Goal: Transaction & Acquisition: Purchase product/service

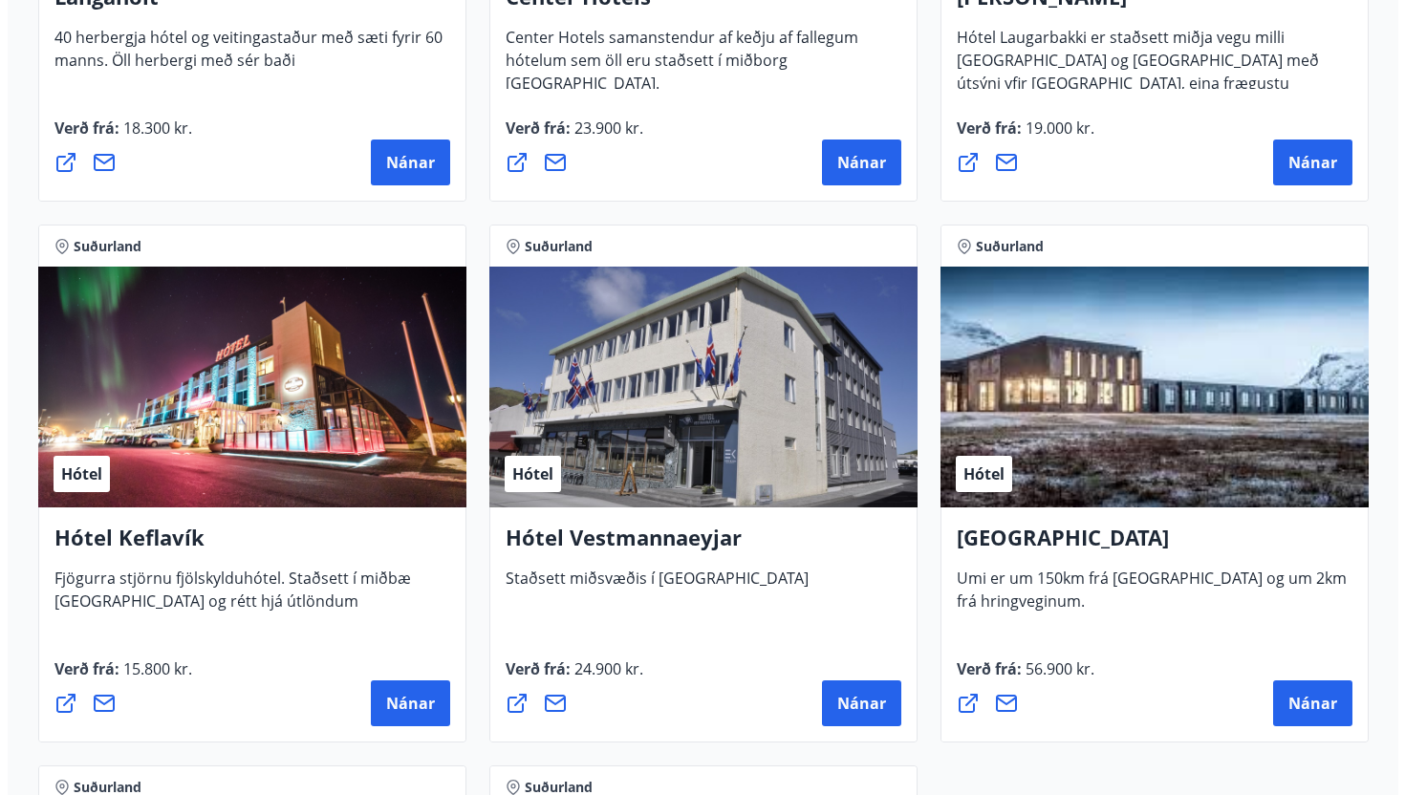
scroll to position [4469, 0]
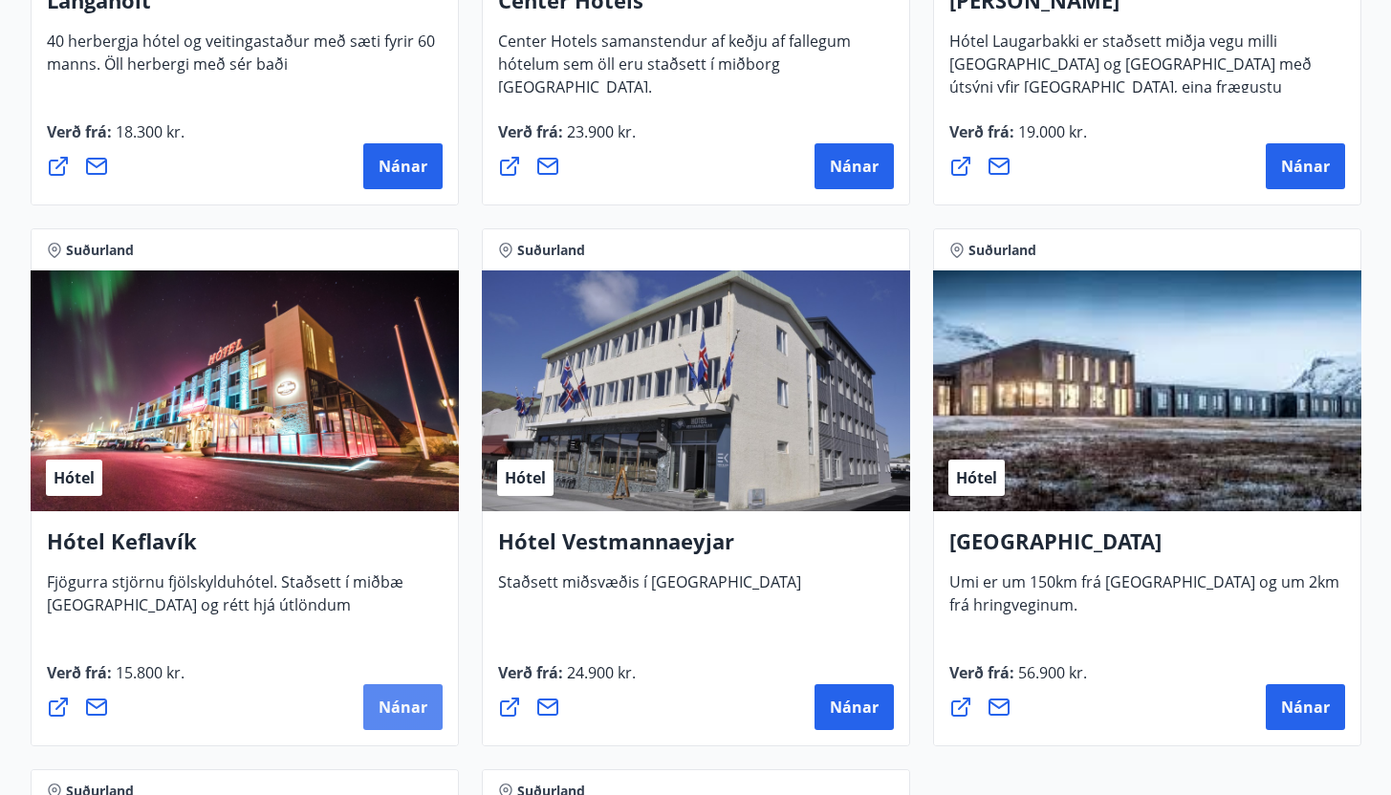
click at [402, 697] on span "Nánar" at bounding box center [403, 707] width 49 height 21
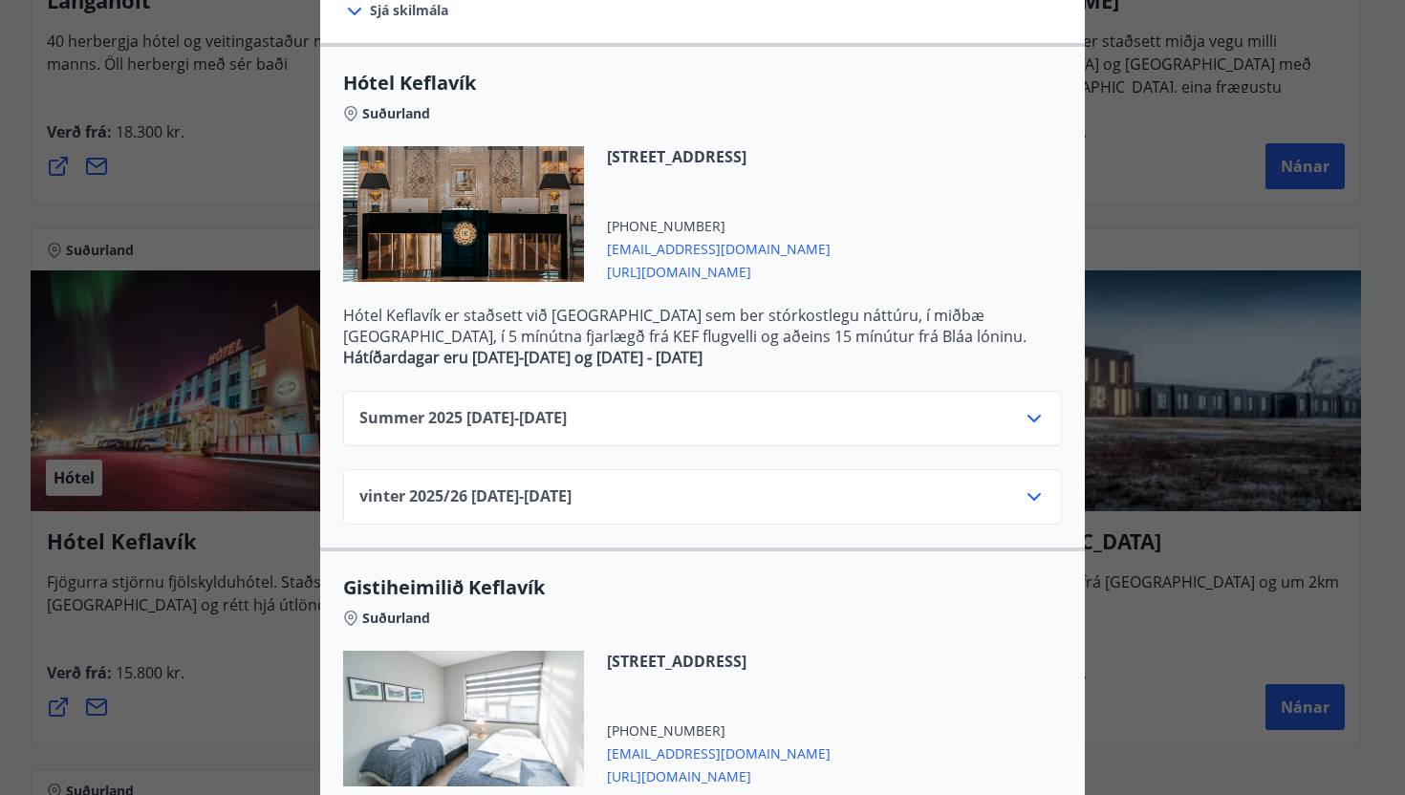
scroll to position [329, 0]
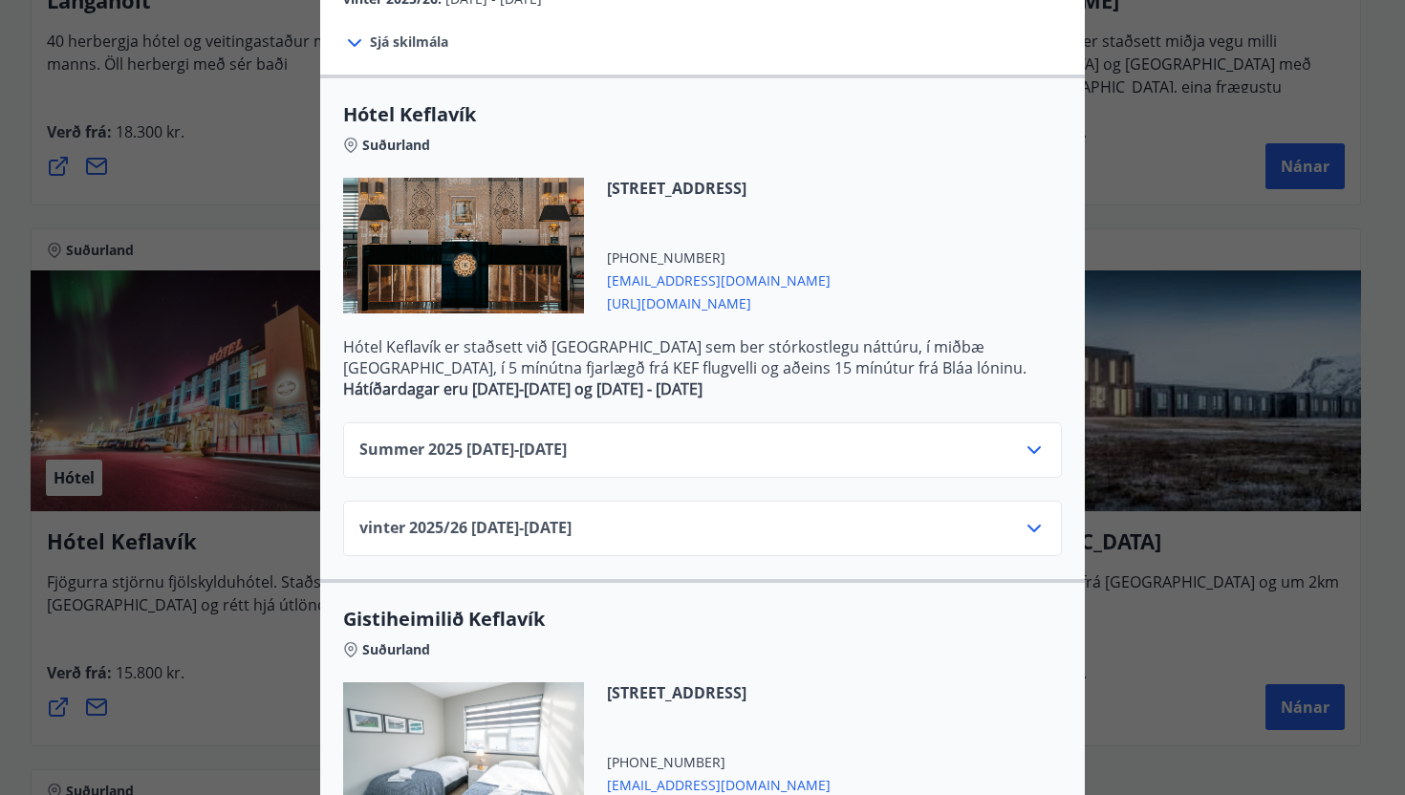
click at [1023, 445] on icon at bounding box center [1034, 450] width 23 height 23
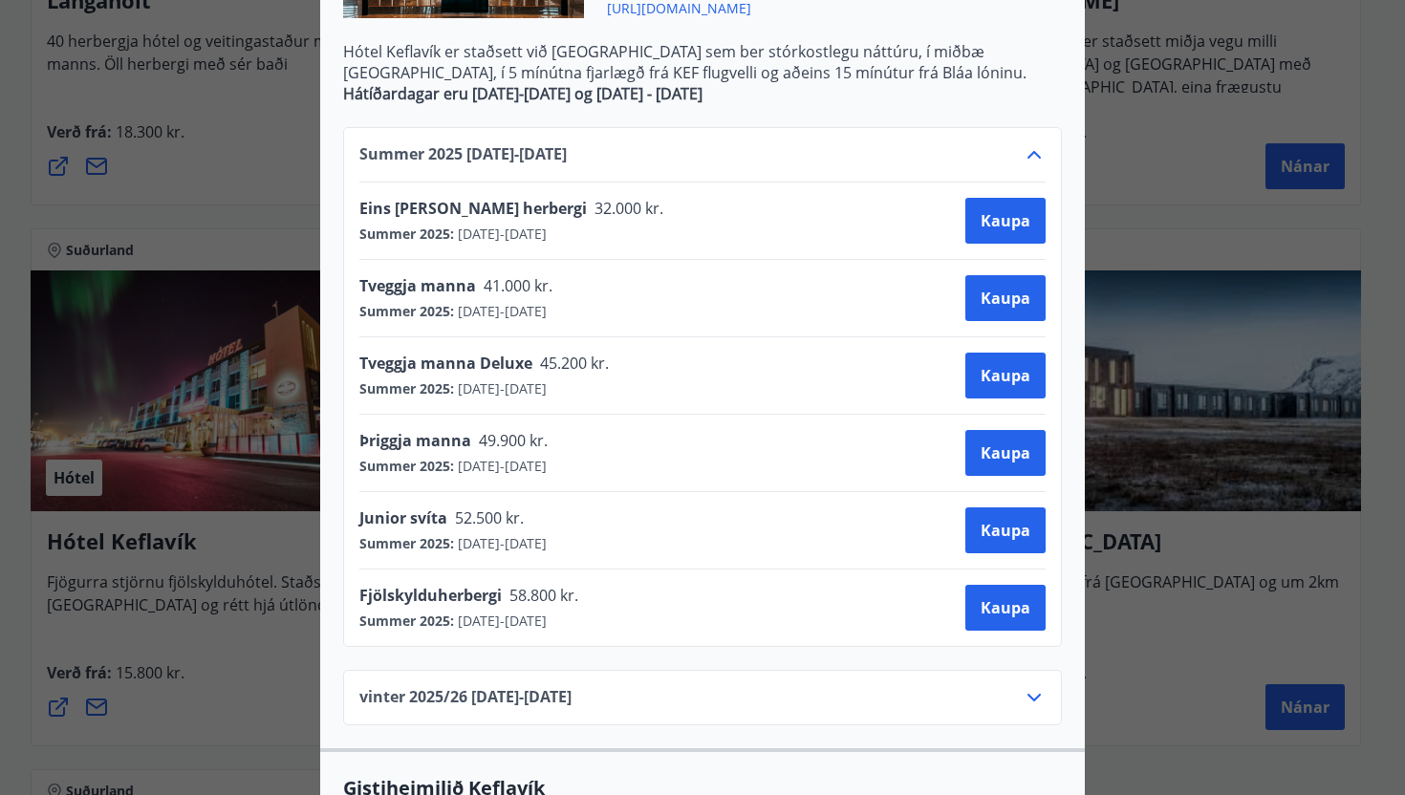
scroll to position [619, 0]
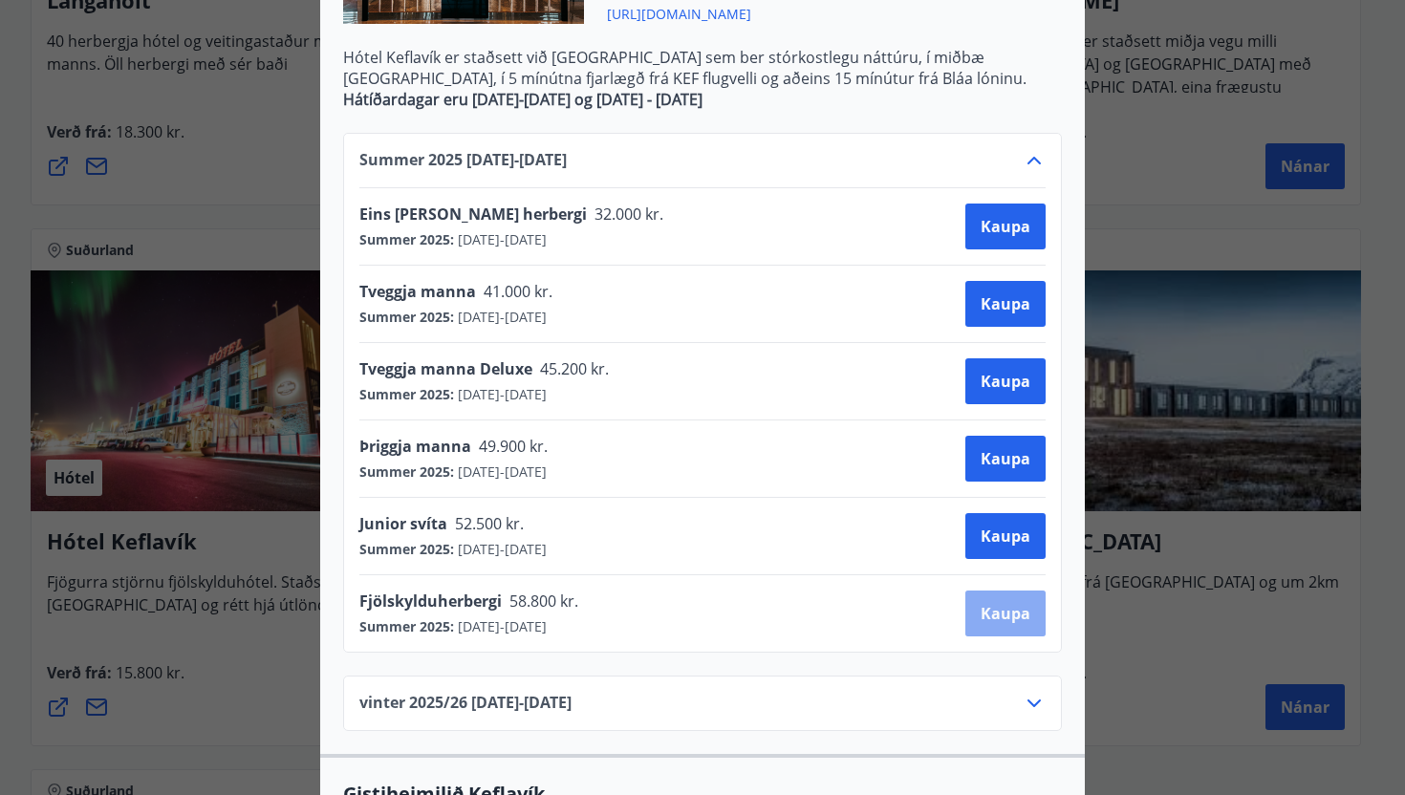
click at [988, 607] on span "Kaupa" at bounding box center [1006, 613] width 50 height 21
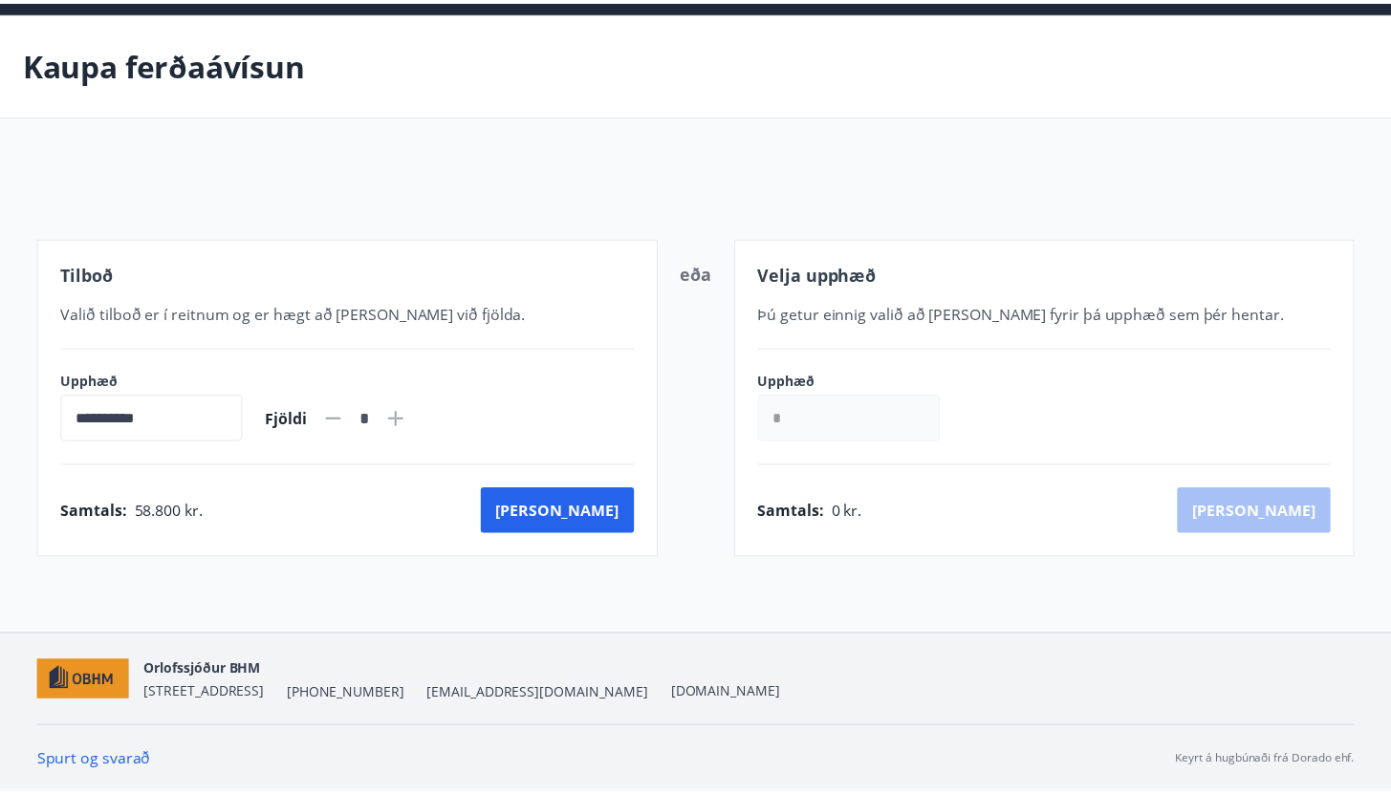
scroll to position [65, 0]
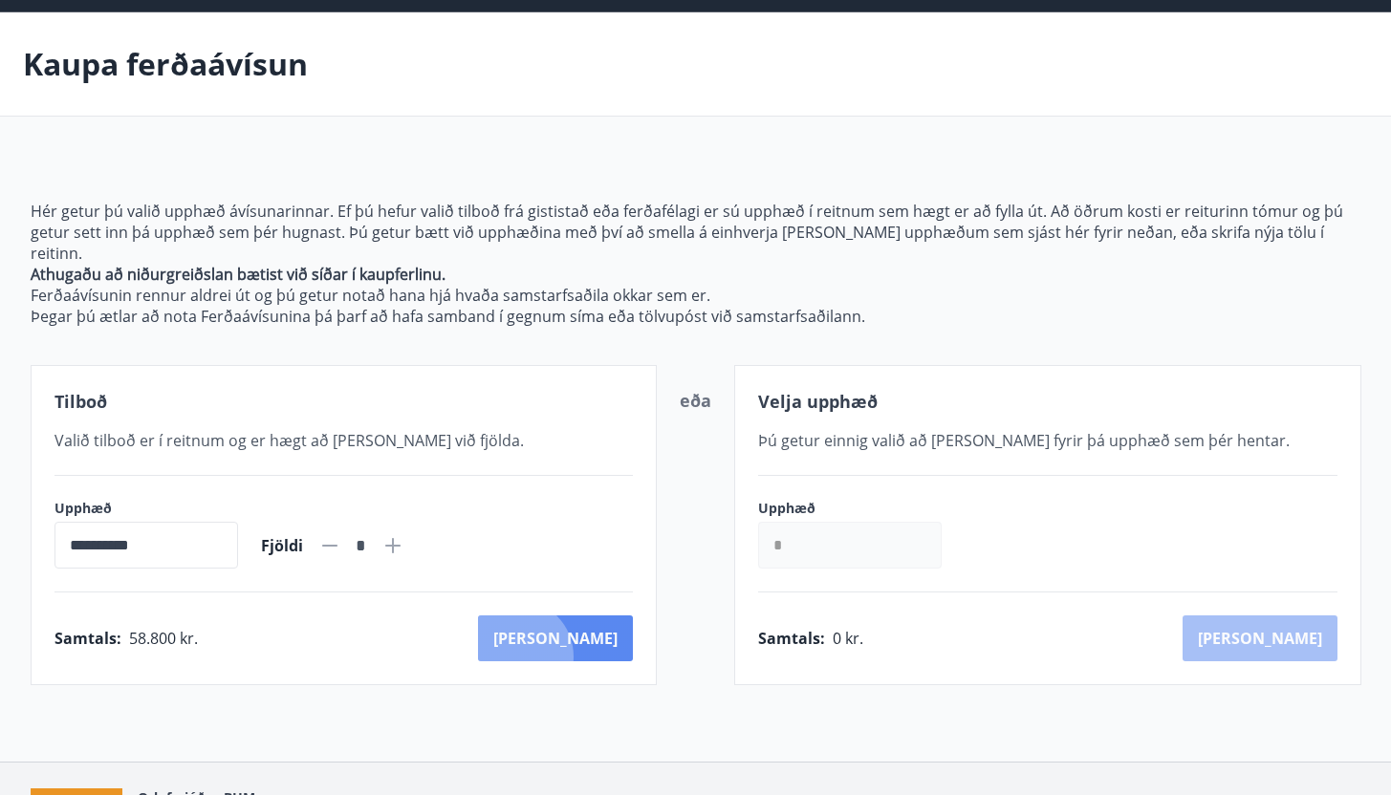
click at [601, 635] on button "[PERSON_NAME]" at bounding box center [555, 639] width 155 height 46
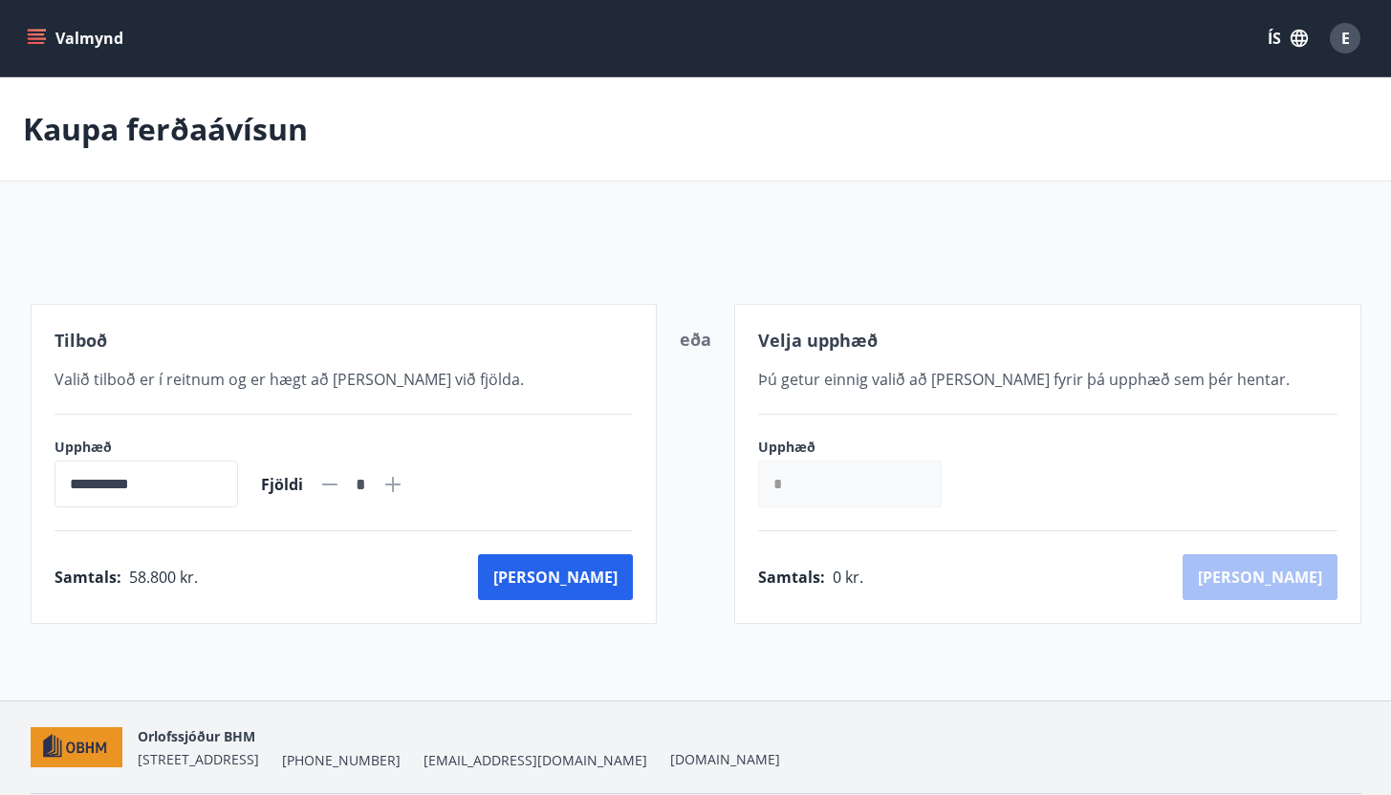
scroll to position [65, 0]
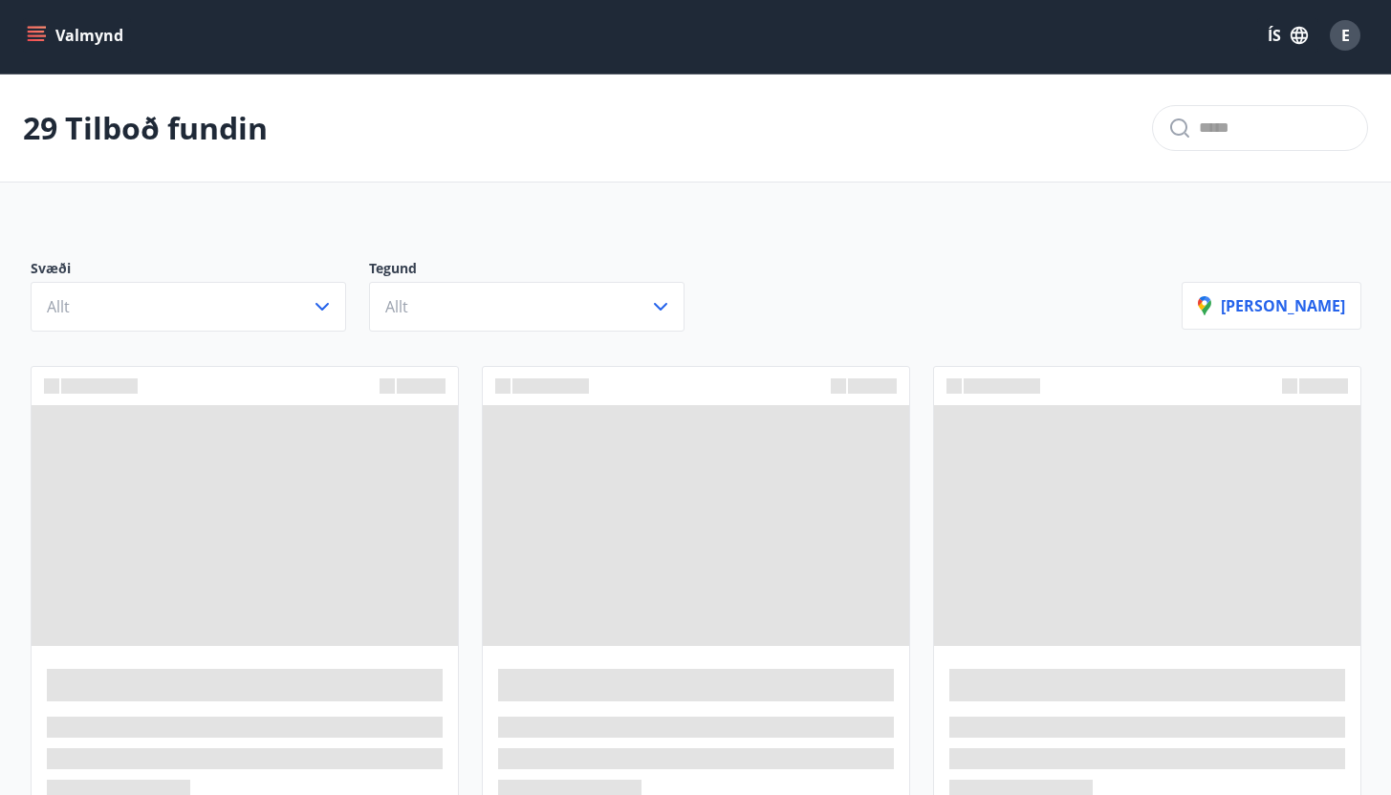
scroll to position [65, 0]
